Goal: Task Accomplishment & Management: Complete application form

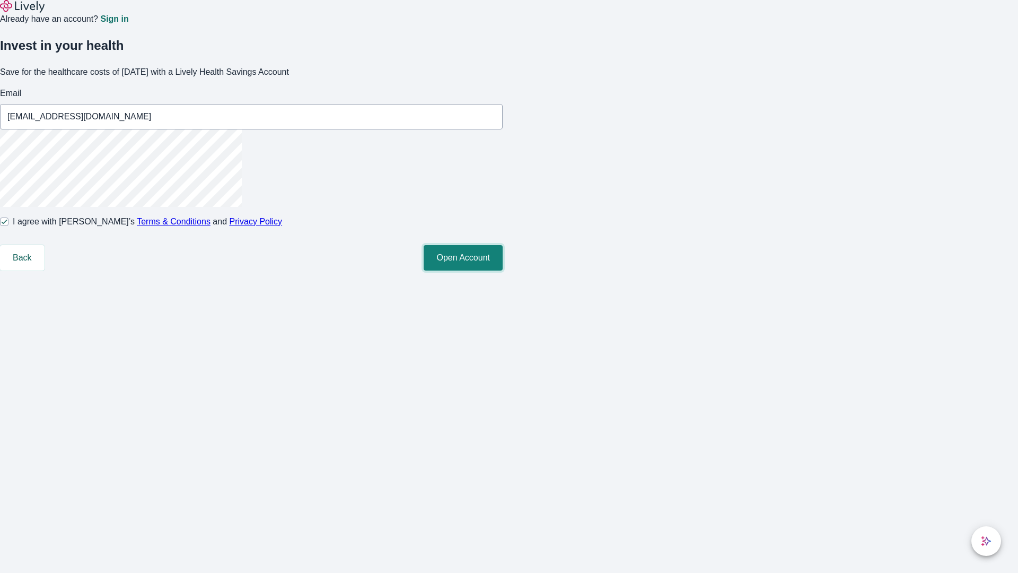
click at [503, 270] on button "Open Account" at bounding box center [463, 257] width 79 height 25
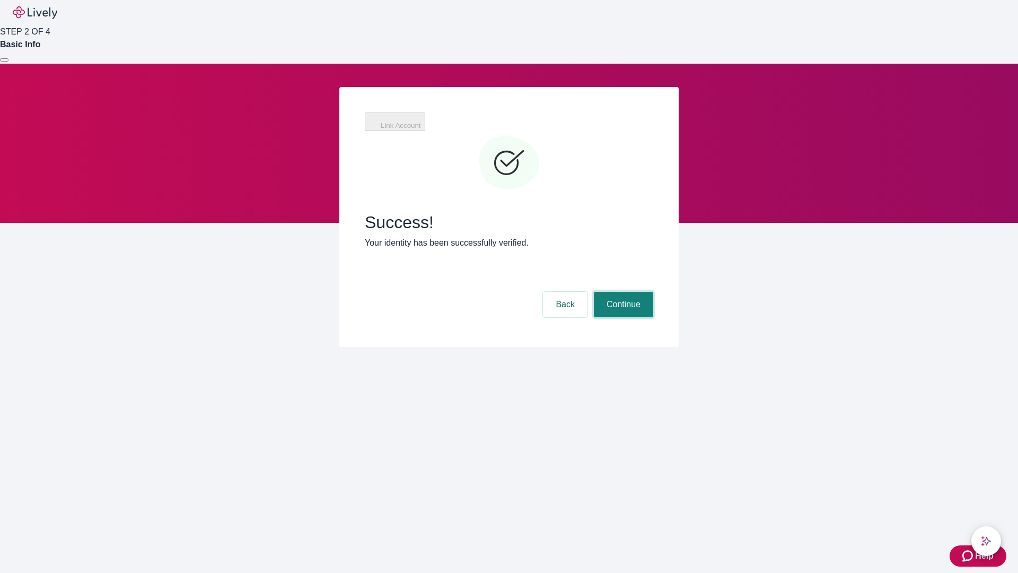
click at [622, 292] on button "Continue" at bounding box center [623, 304] width 59 height 25
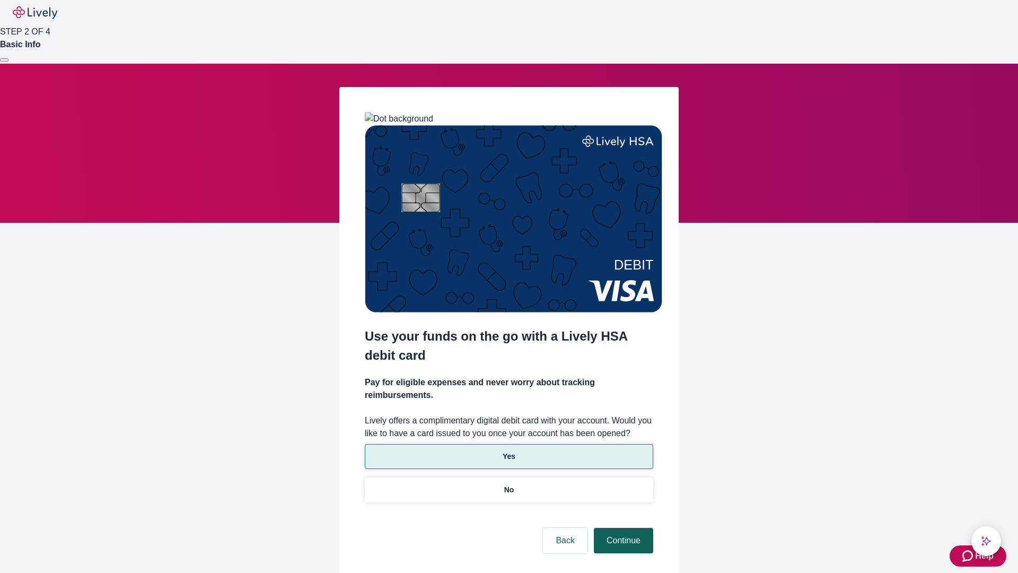
click at [509, 451] on p "Yes" at bounding box center [509, 456] width 13 height 11
click at [622, 528] on button "Continue" at bounding box center [623, 540] width 59 height 25
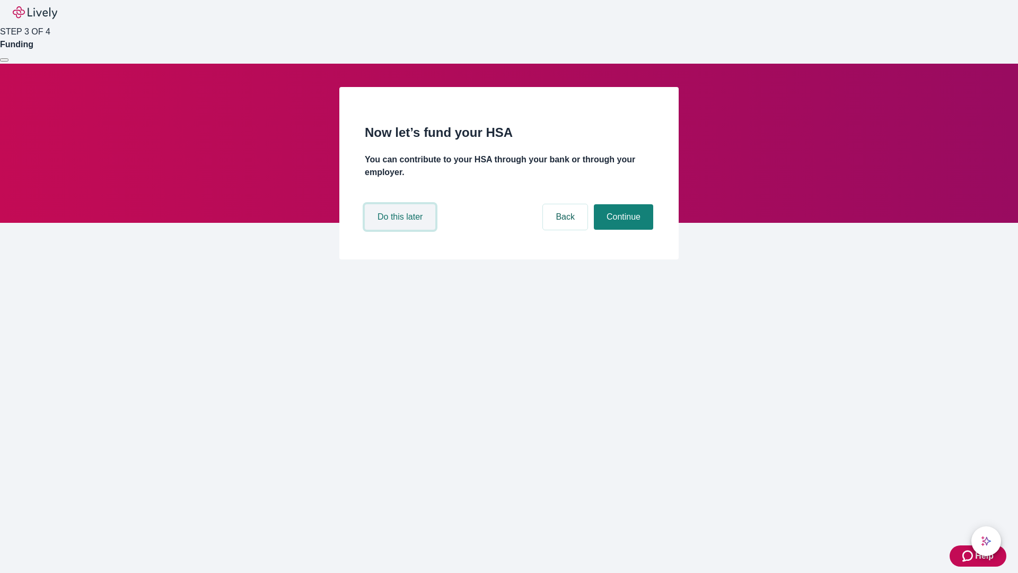
click at [401, 230] on button "Do this later" at bounding box center [400, 216] width 71 height 25
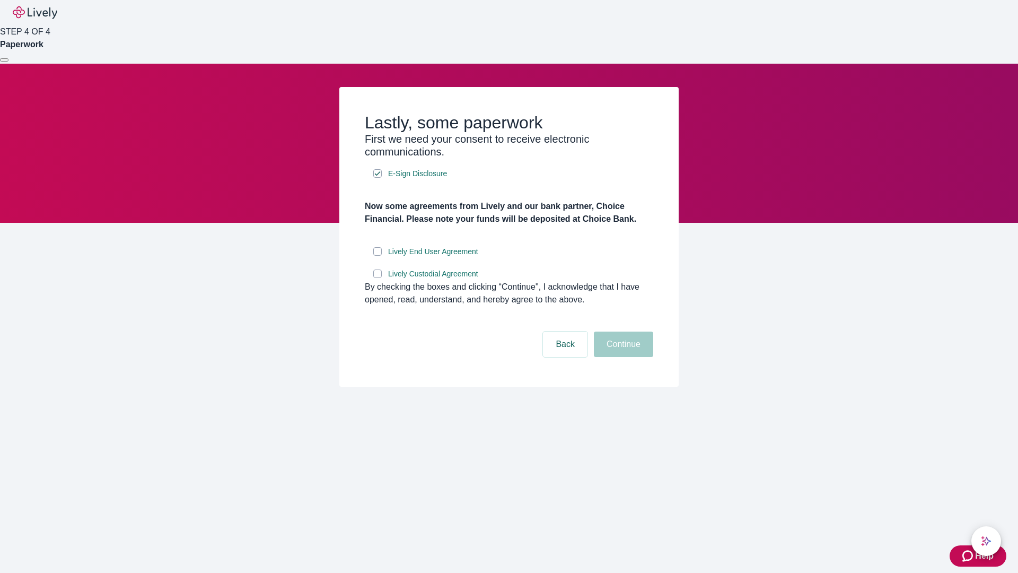
click at [378, 256] on input "Lively End User Agreement" at bounding box center [377, 251] width 8 height 8
checkbox input "true"
click at [378, 278] on input "Lively Custodial Agreement" at bounding box center [377, 273] width 8 height 8
checkbox input "true"
click at [622, 357] on button "Continue" at bounding box center [623, 343] width 59 height 25
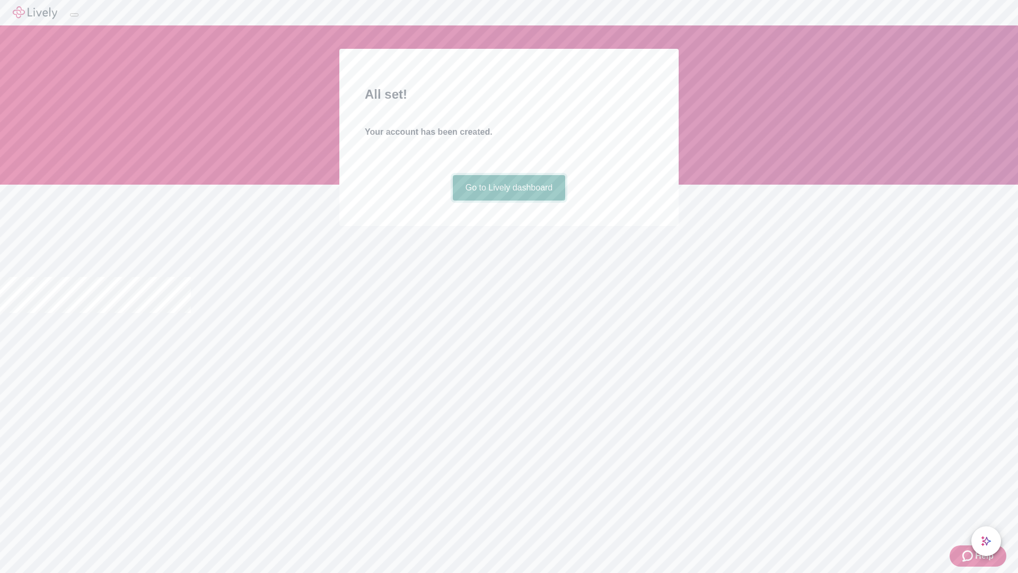
click at [509, 200] on link "Go to Lively dashboard" at bounding box center [509, 187] width 113 height 25
